Goal: Task Accomplishment & Management: Manage account settings

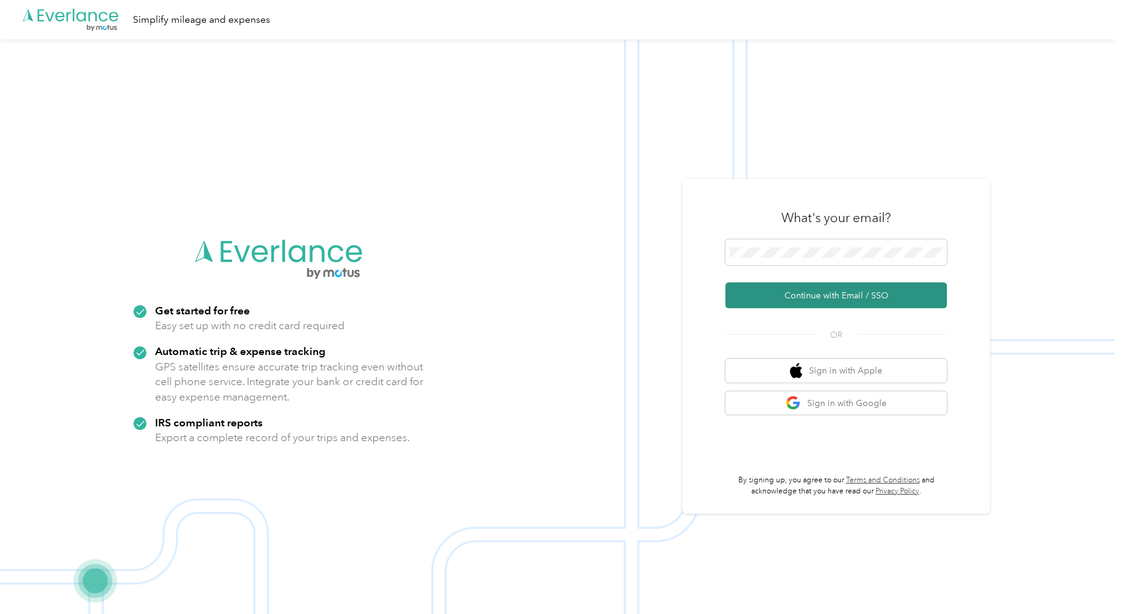
click at [800, 295] on button "Continue with Email / SSO" at bounding box center [837, 296] width 222 height 26
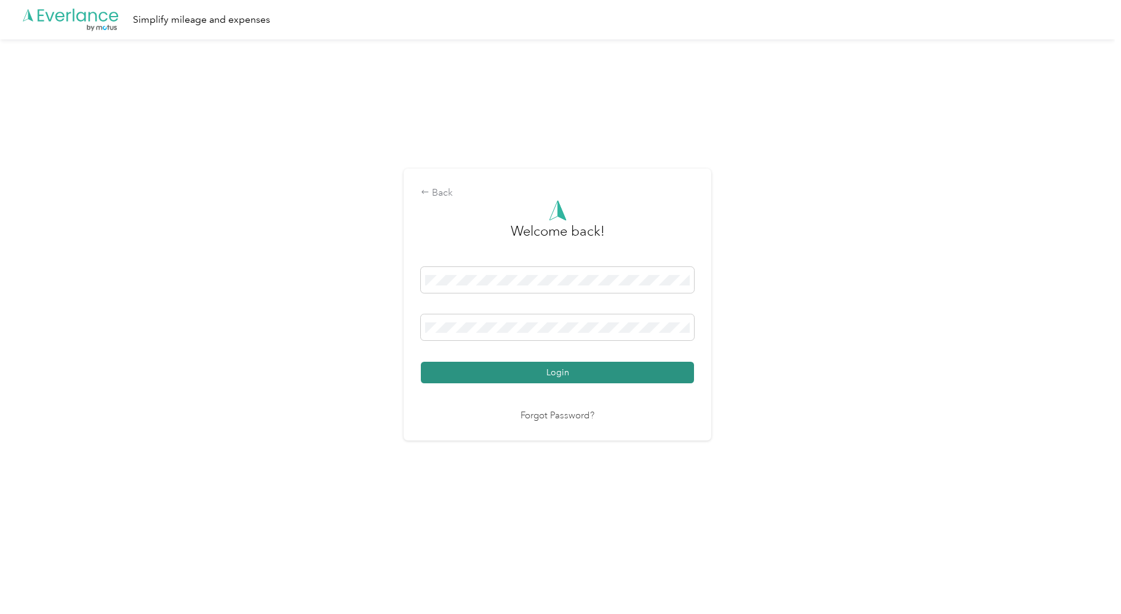
click at [454, 372] on button "Login" at bounding box center [557, 373] width 273 height 22
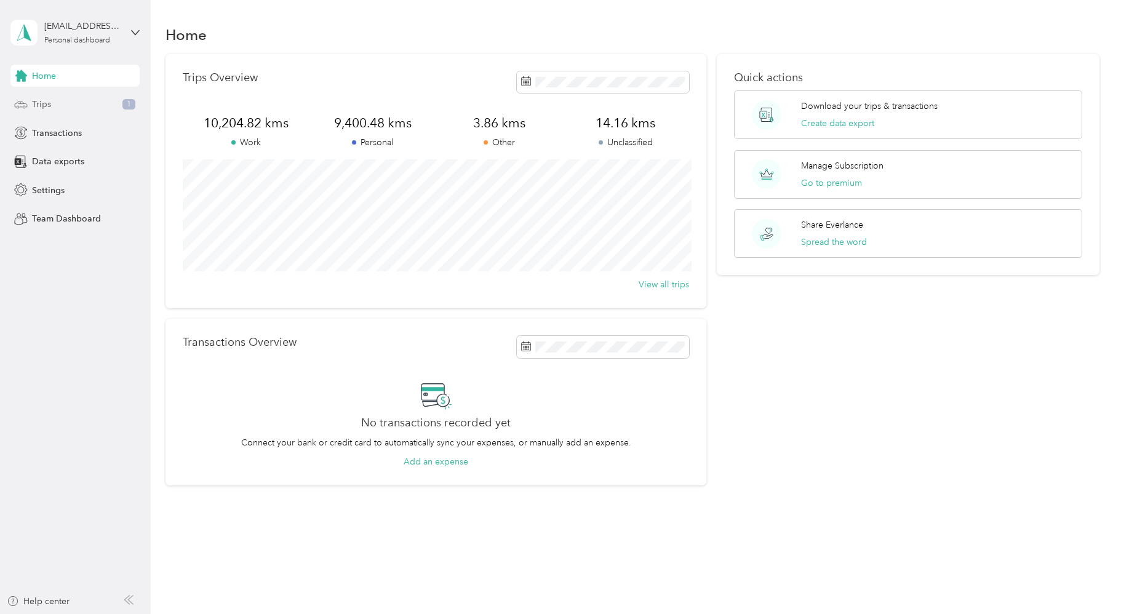
click at [47, 100] on span "Trips" at bounding box center [41, 104] width 19 height 13
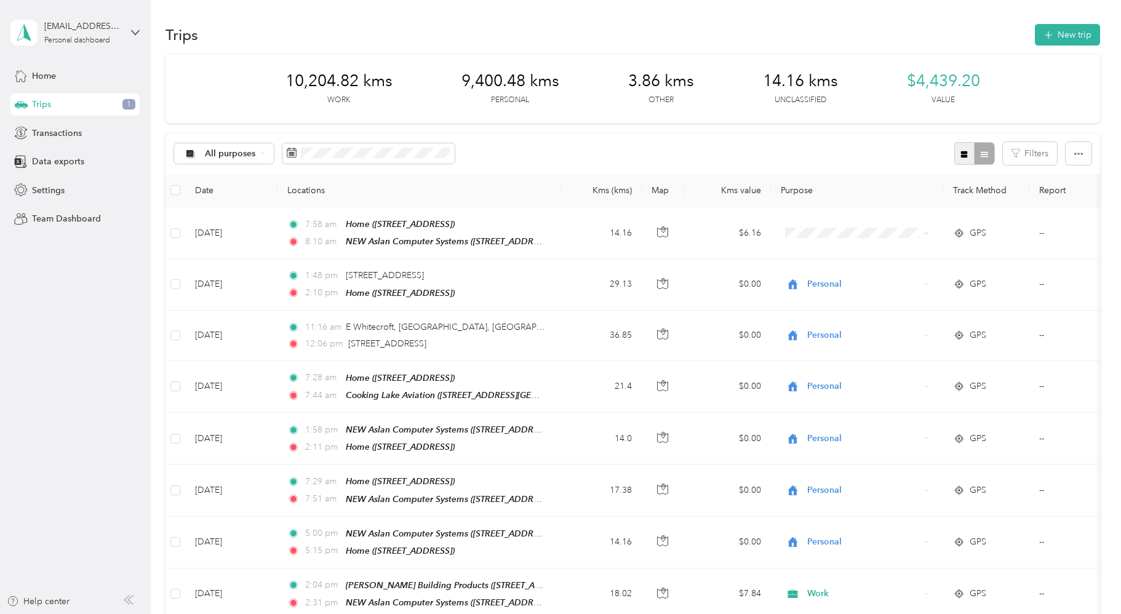
click at [966, 156] on button "button" at bounding box center [965, 153] width 21 height 23
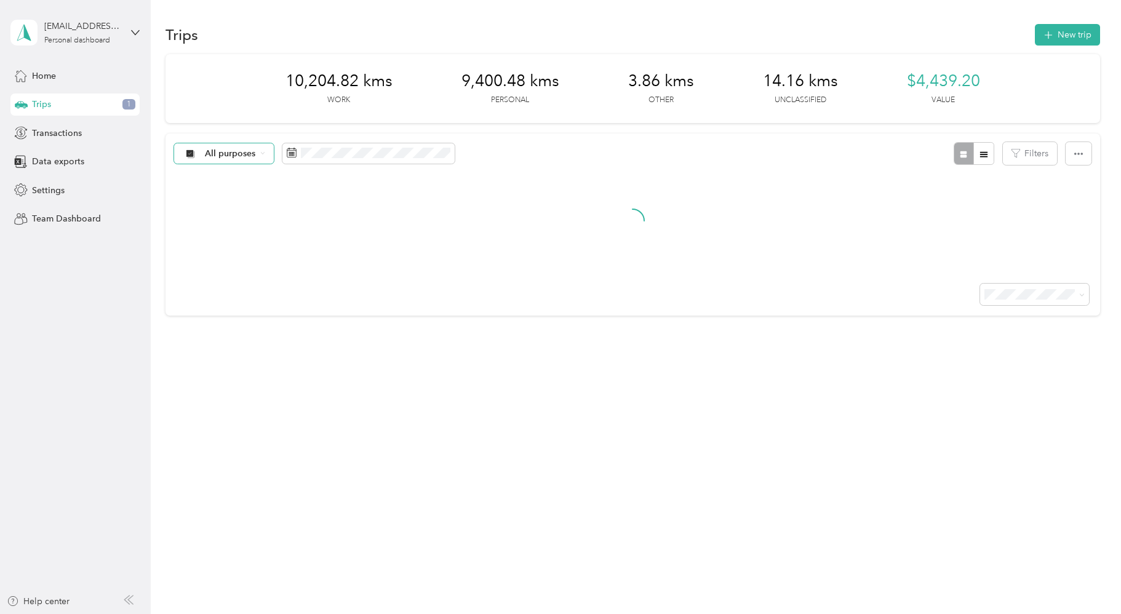
click at [242, 156] on span "All purposes" at bounding box center [230, 154] width 51 height 9
click at [228, 193] on span "Unclassified" at bounding box center [235, 197] width 60 height 13
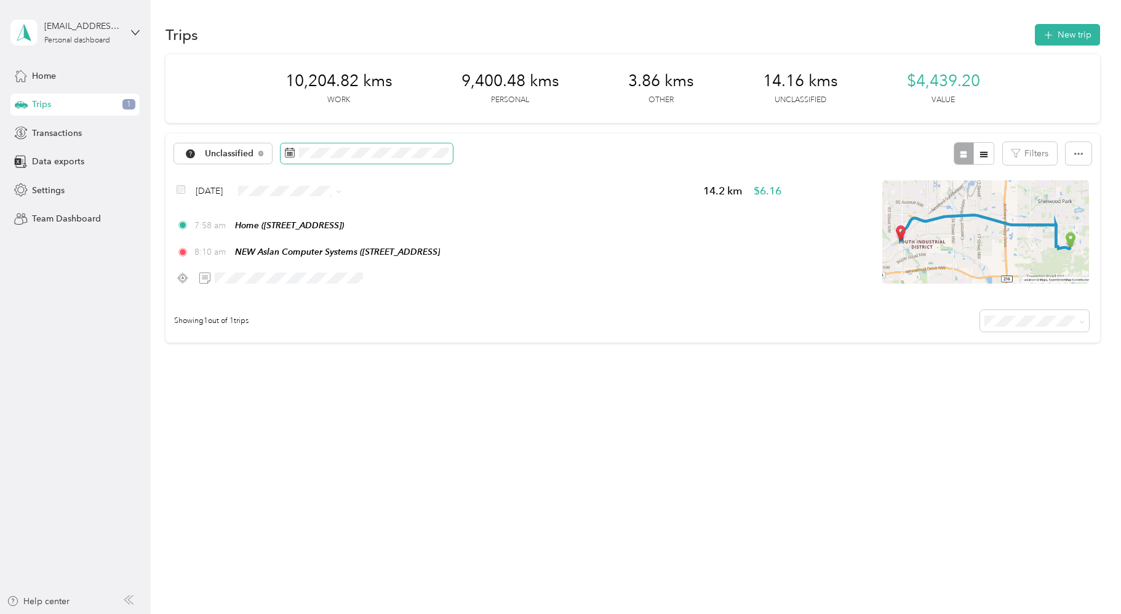
click at [380, 160] on span at bounding box center [367, 153] width 172 height 21
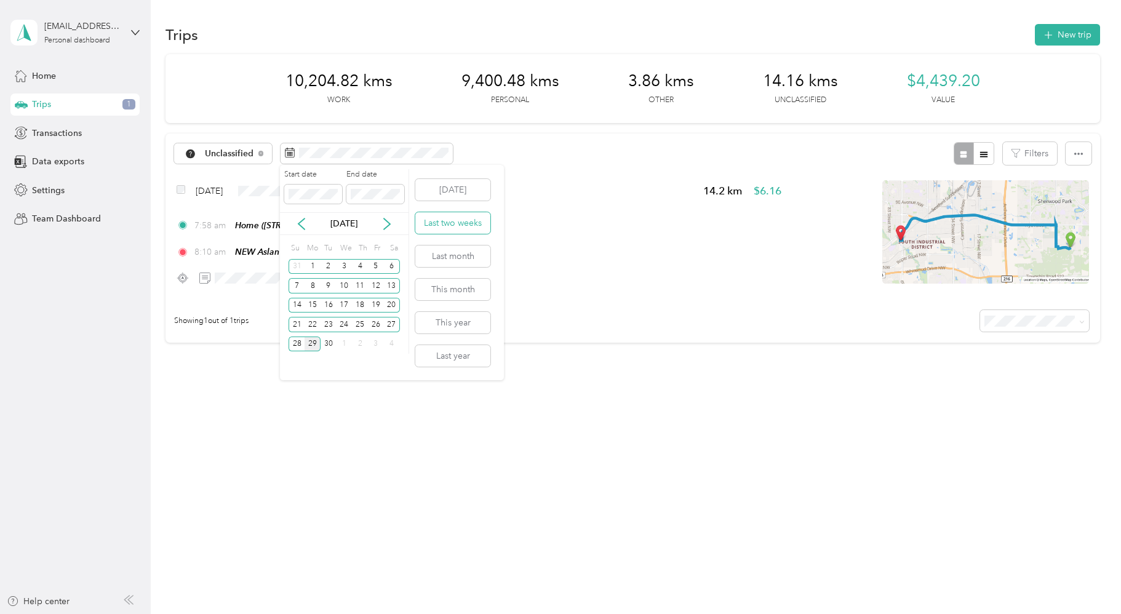
click at [455, 223] on button "Last two weeks" at bounding box center [452, 223] width 75 height 22
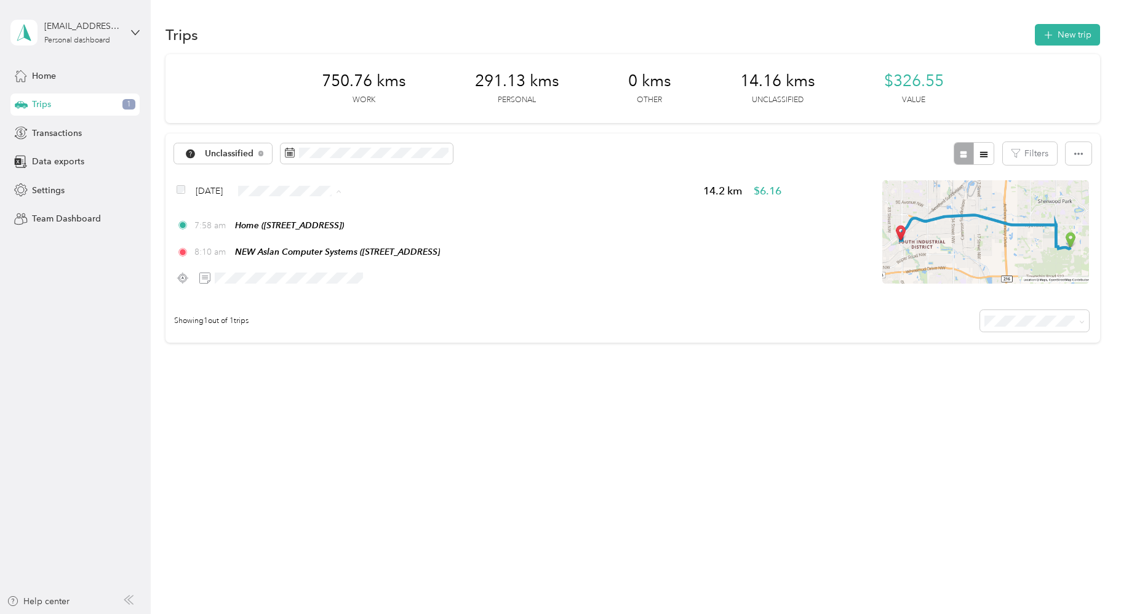
click at [309, 235] on span "Personal" at bounding box center [325, 235] width 73 height 13
